Goal: Check status: Check status

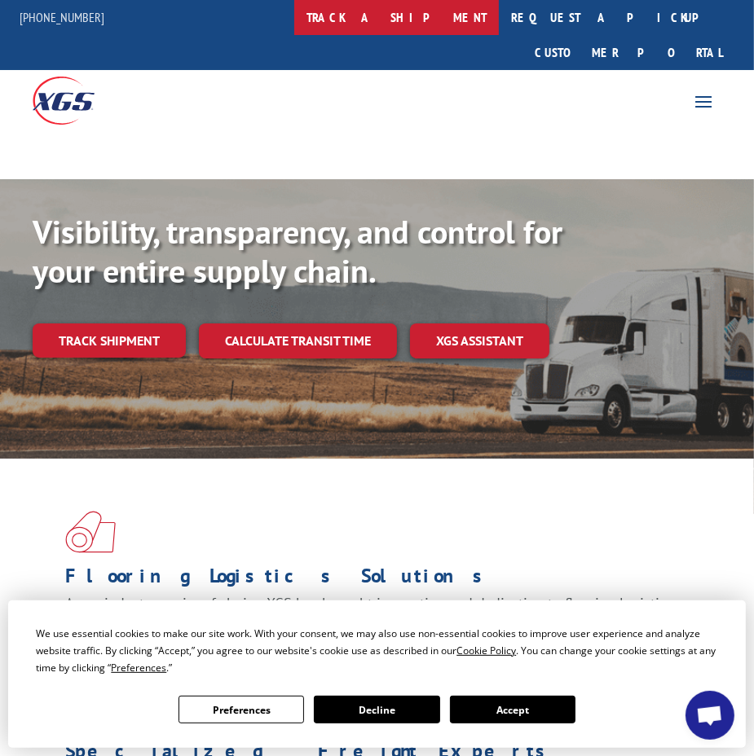
click at [419, 21] on link "track a shipment" at bounding box center [396, 17] width 205 height 35
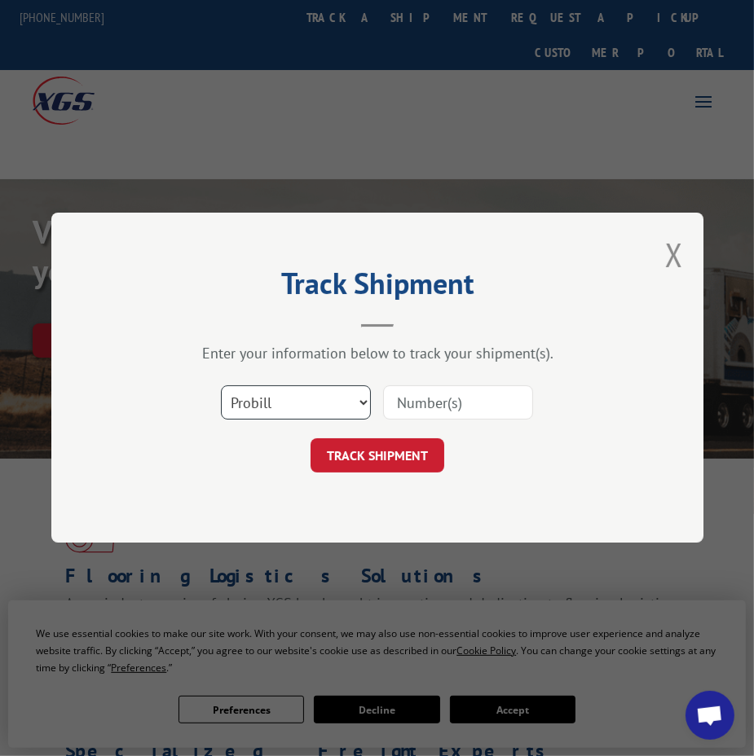
click at [317, 401] on select "Select category... Probill BOL PO" at bounding box center [296, 403] width 150 height 34
select select "bol"
click at [221, 386] on select "Select category... Probill BOL PO" at bounding box center [296, 403] width 150 height 34
click at [482, 408] on input at bounding box center [458, 403] width 150 height 34
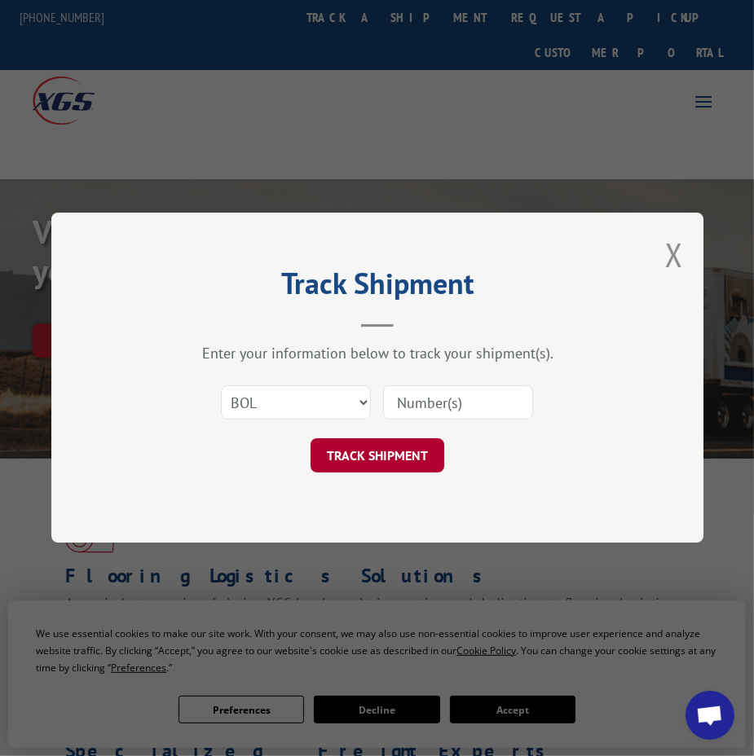
paste input "15987949"
type input "15987949"
click at [395, 467] on button "TRACK SHIPMENT" at bounding box center [378, 456] width 134 height 34
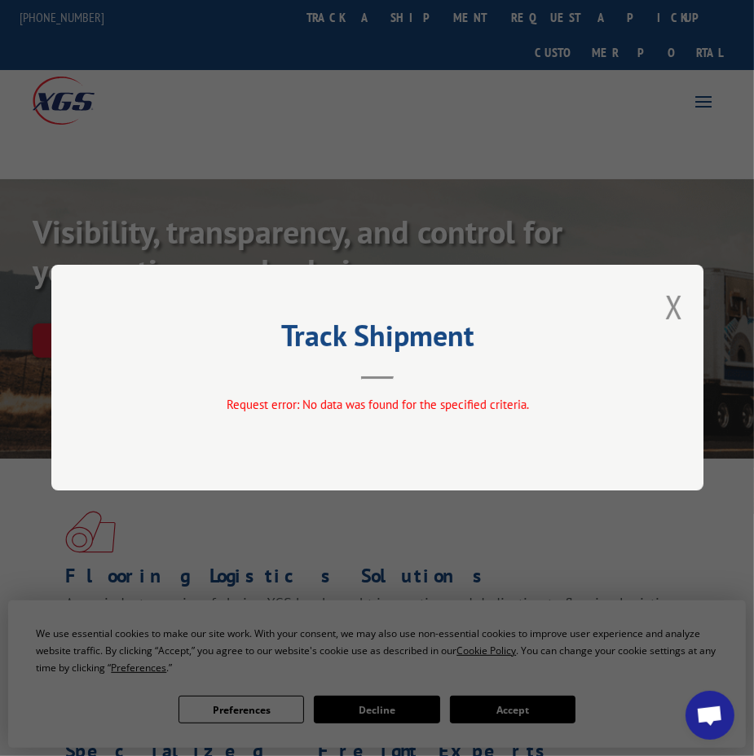
click at [371, 151] on div "Track Shipment Request error: No data was found for the specified criteria." at bounding box center [377, 378] width 754 height 756
click at [431, 11] on div "Track Shipment Request error: No data was found for the specified criteria." at bounding box center [377, 378] width 754 height 756
click at [663, 296] on div "Track Shipment Request error: No data was found for the specified criteria." at bounding box center [377, 378] width 652 height 226
click at [681, 308] on button "Close modal" at bounding box center [674, 306] width 18 height 43
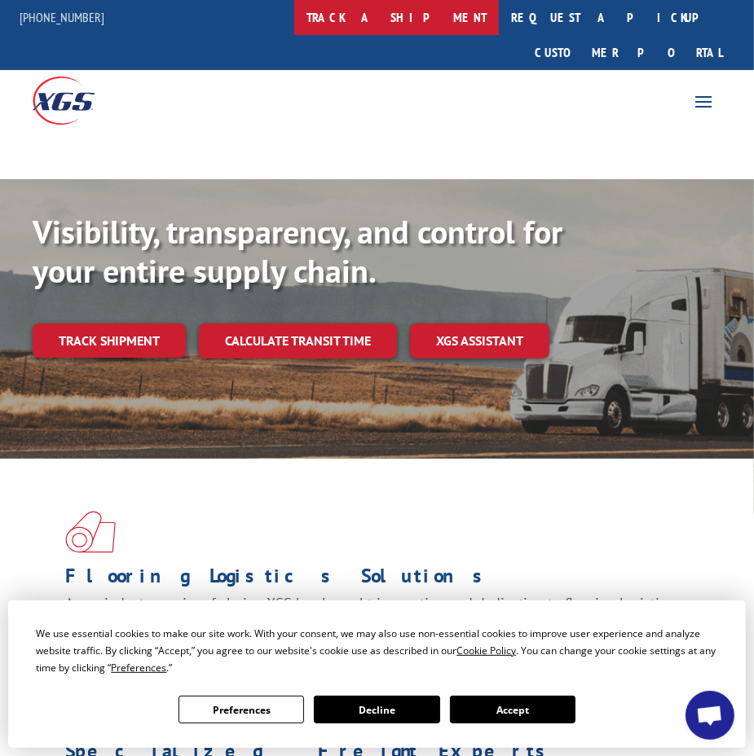
click at [405, 17] on link "track a shipment" at bounding box center [396, 17] width 205 height 35
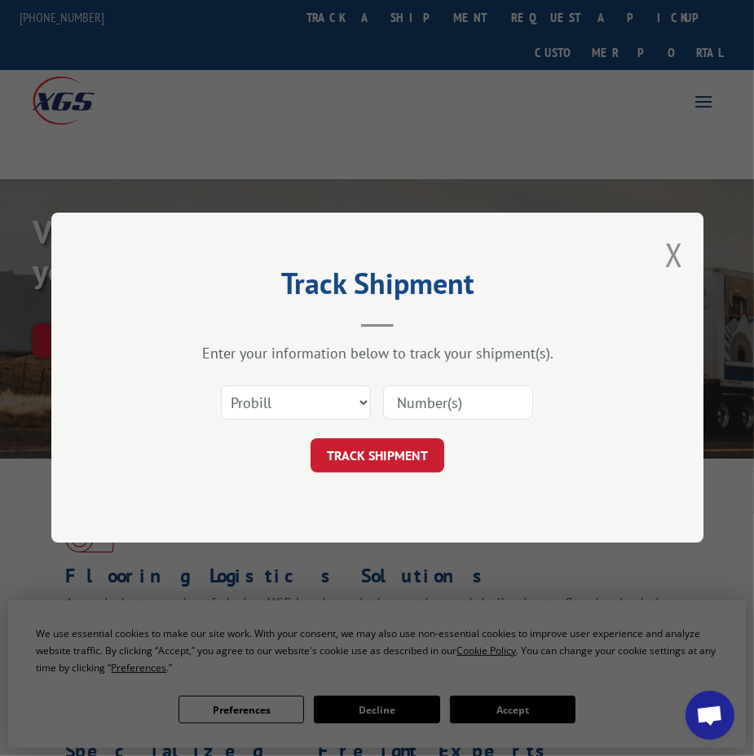
click at [425, 389] on input at bounding box center [458, 403] width 150 height 34
paste input "15987949"
type input "15987949"
click at [399, 454] on button "TRACK SHIPMENT" at bounding box center [378, 456] width 134 height 34
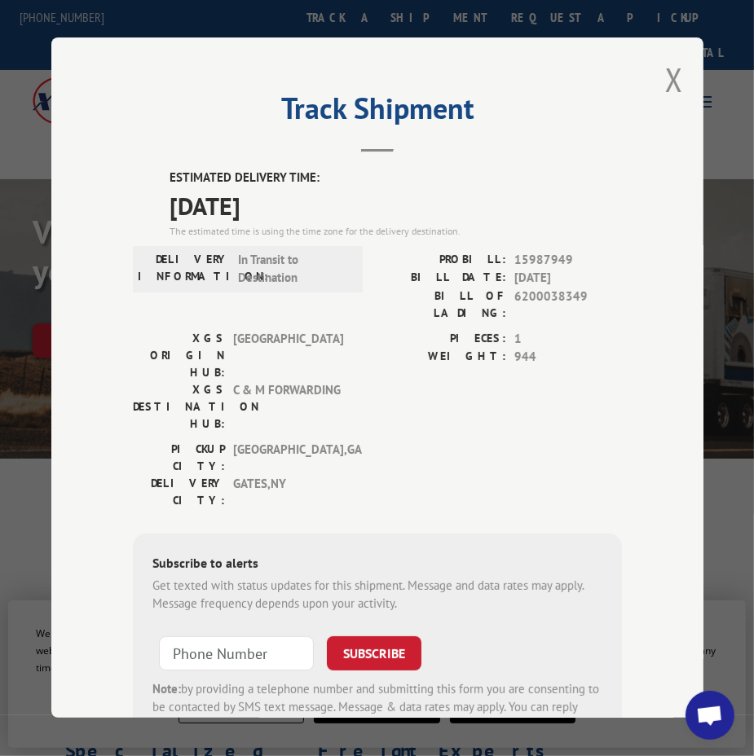
click at [377, 256] on label "PROBILL:" at bounding box center [441, 260] width 129 height 19
